Goal: Download file/media

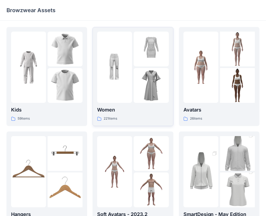
click at [136, 71] on img at bounding box center [151, 85] width 35 height 35
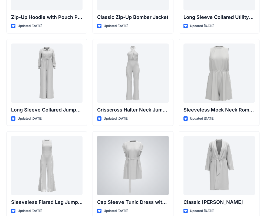
scroll to position [1050, 0]
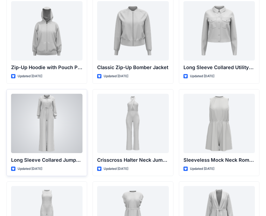
click at [37, 117] on div at bounding box center [46, 124] width 71 height 60
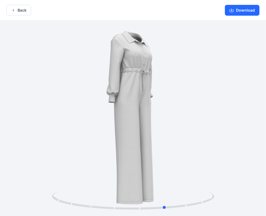
drag, startPoint x: 153, startPoint y: 156, endPoint x: 39, endPoint y: 121, distance: 119.7
click at [39, 121] on div at bounding box center [133, 119] width 266 height 197
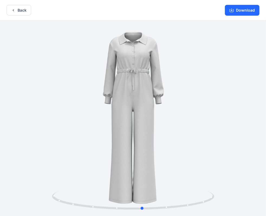
drag, startPoint x: 147, startPoint y: 144, endPoint x: 124, endPoint y: 148, distance: 23.4
click at [124, 148] on div at bounding box center [133, 119] width 266 height 197
click at [240, 12] on button "Download" at bounding box center [242, 10] width 35 height 11
click at [13, 11] on icon "button" at bounding box center [13, 10] width 4 height 4
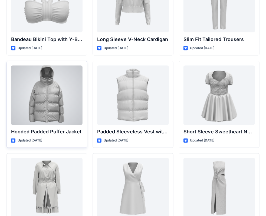
scroll to position [602, 0]
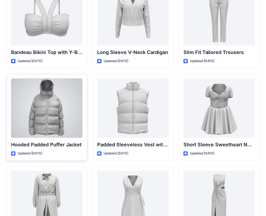
click at [52, 107] on div at bounding box center [46, 109] width 71 height 60
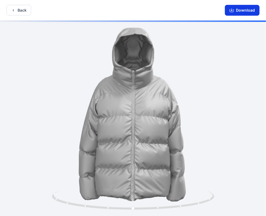
click at [255, 6] on button "Download" at bounding box center [242, 10] width 35 height 11
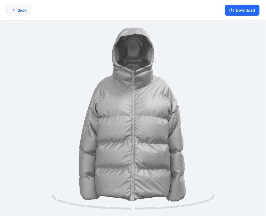
click at [16, 13] on button "Back" at bounding box center [18, 10] width 25 height 11
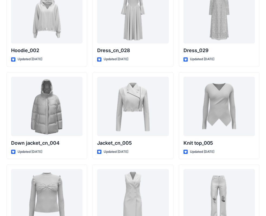
scroll to position [3533, 0]
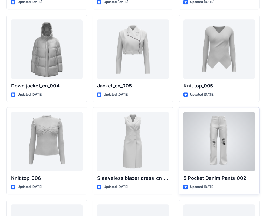
click at [212, 137] on div at bounding box center [218, 142] width 71 height 60
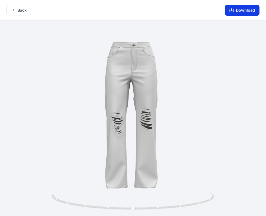
click at [233, 12] on icon "button" at bounding box center [231, 10] width 4 height 4
